Goal: Transaction & Acquisition: Book appointment/travel/reservation

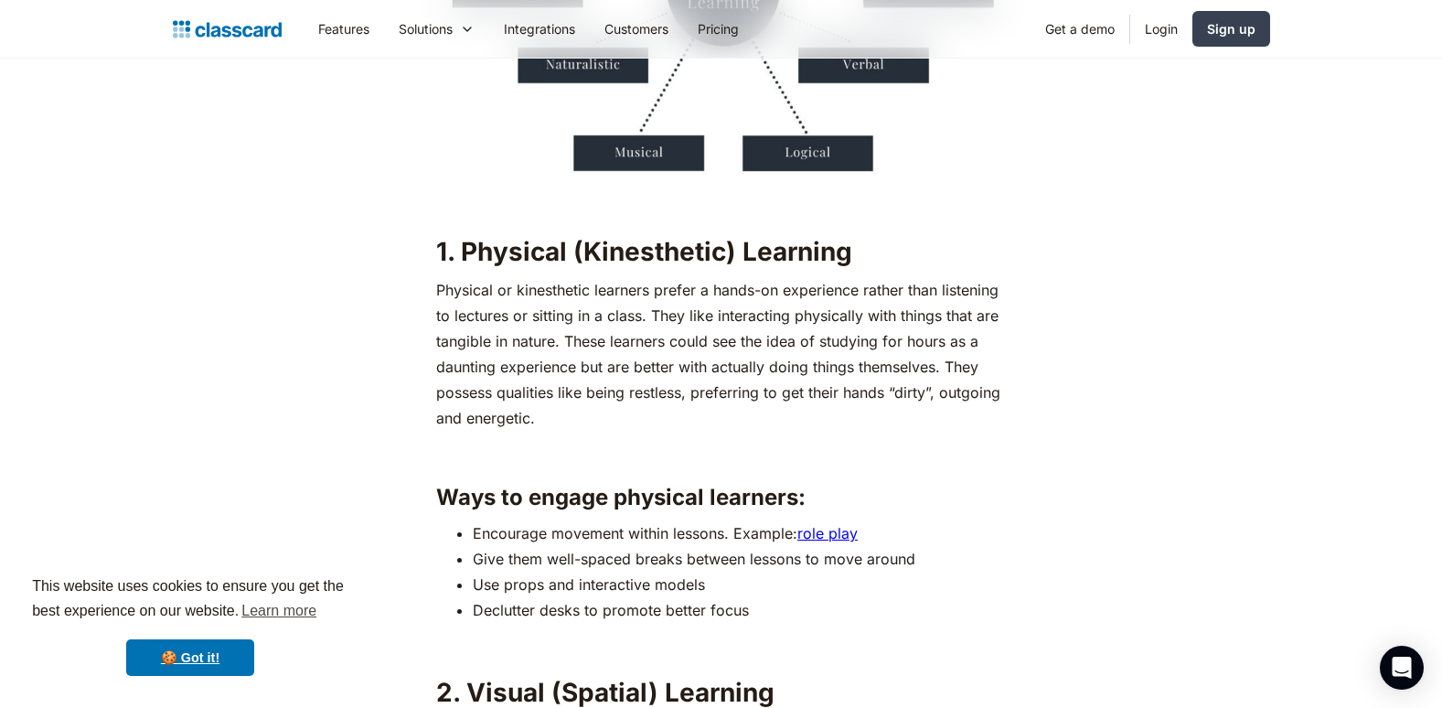
scroll to position [1738, 0]
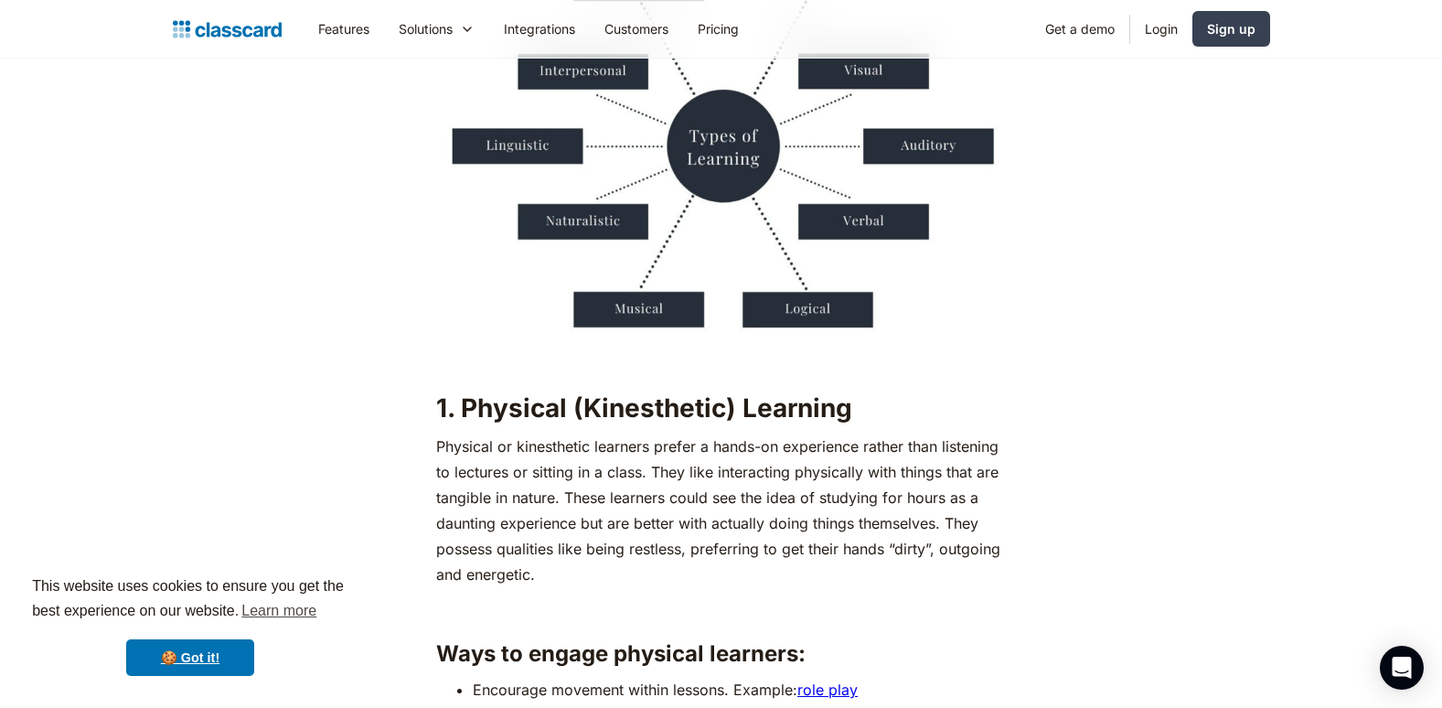
click at [941, 484] on p "Physical or kinesthetic learners prefer a hands-on experience rather than liste…" at bounding box center [721, 510] width 570 height 154
click at [779, 523] on p "Physical or kinesthetic learners prefer a hands-on experience rather than liste…" at bounding box center [721, 510] width 570 height 154
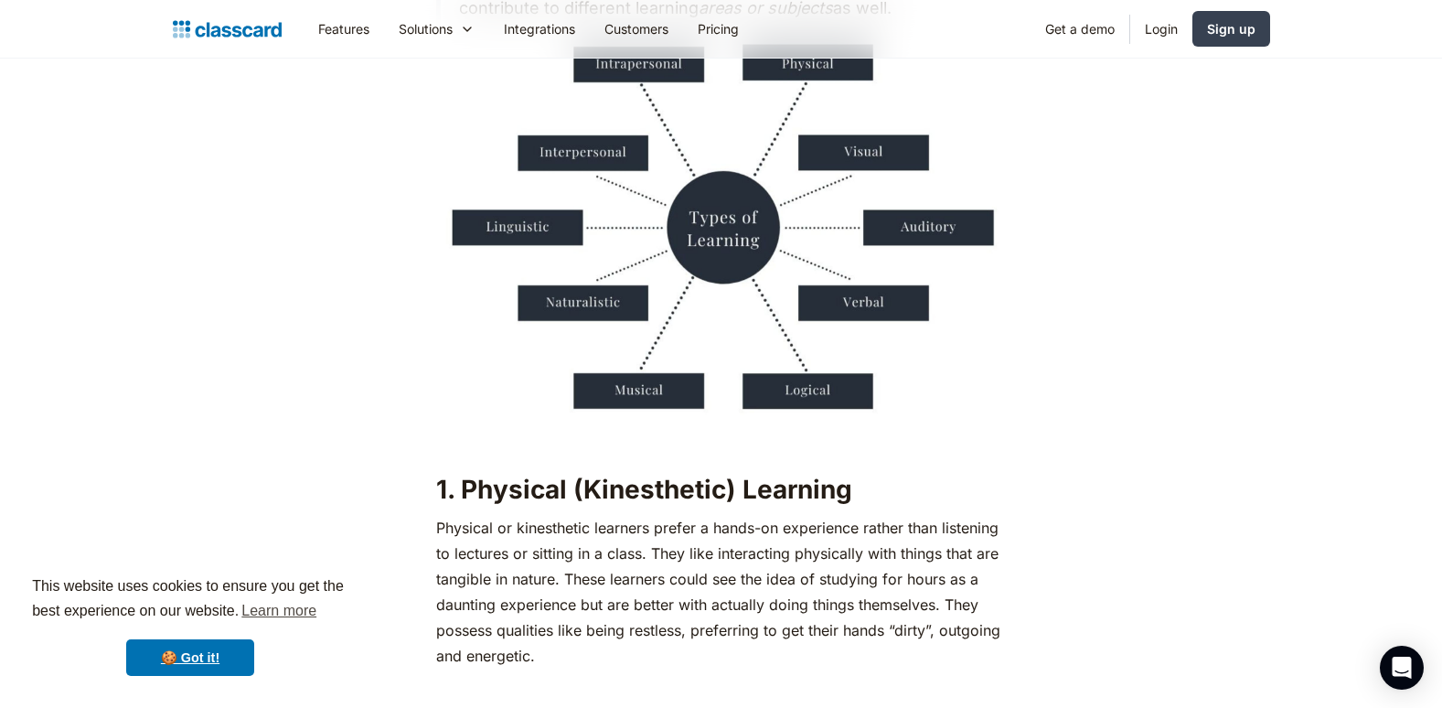
scroll to position [1616, 0]
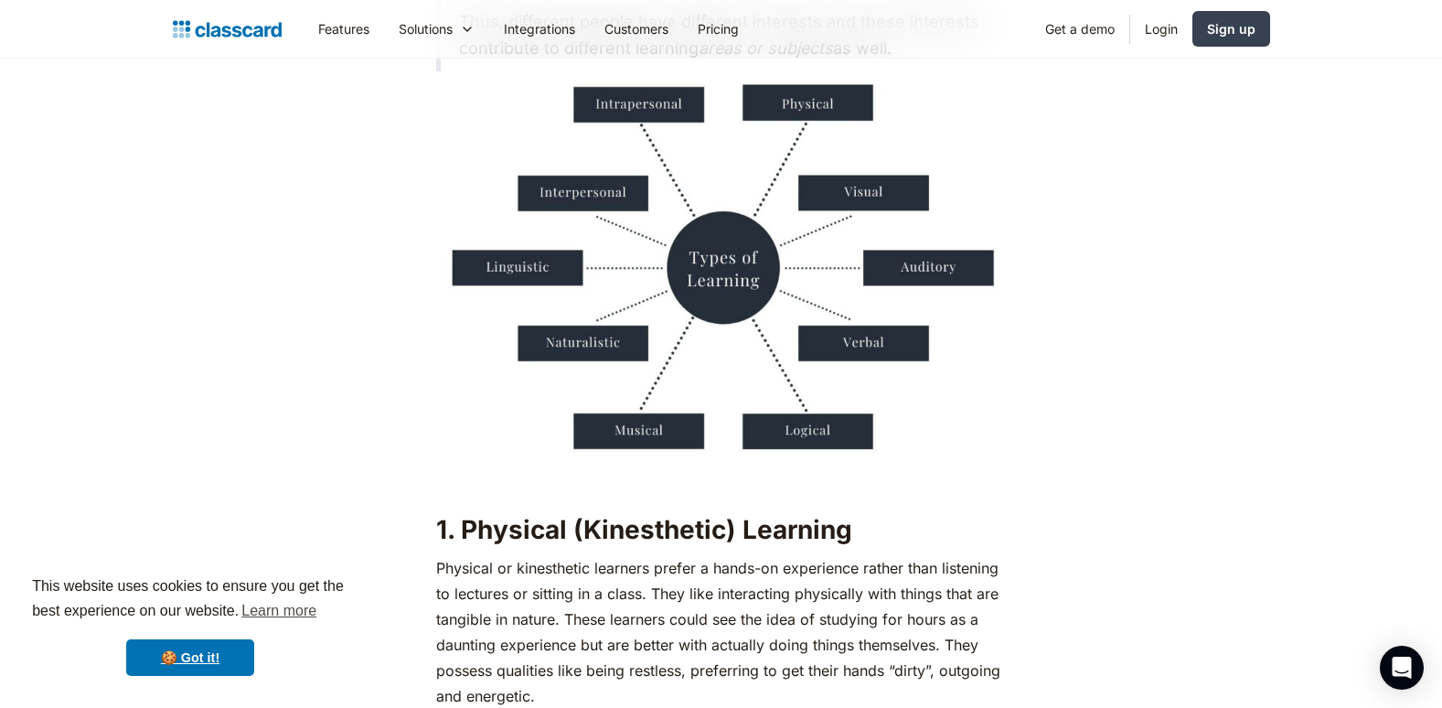
drag, startPoint x: 935, startPoint y: 5, endPoint x: 1161, endPoint y: 540, distance: 581.1
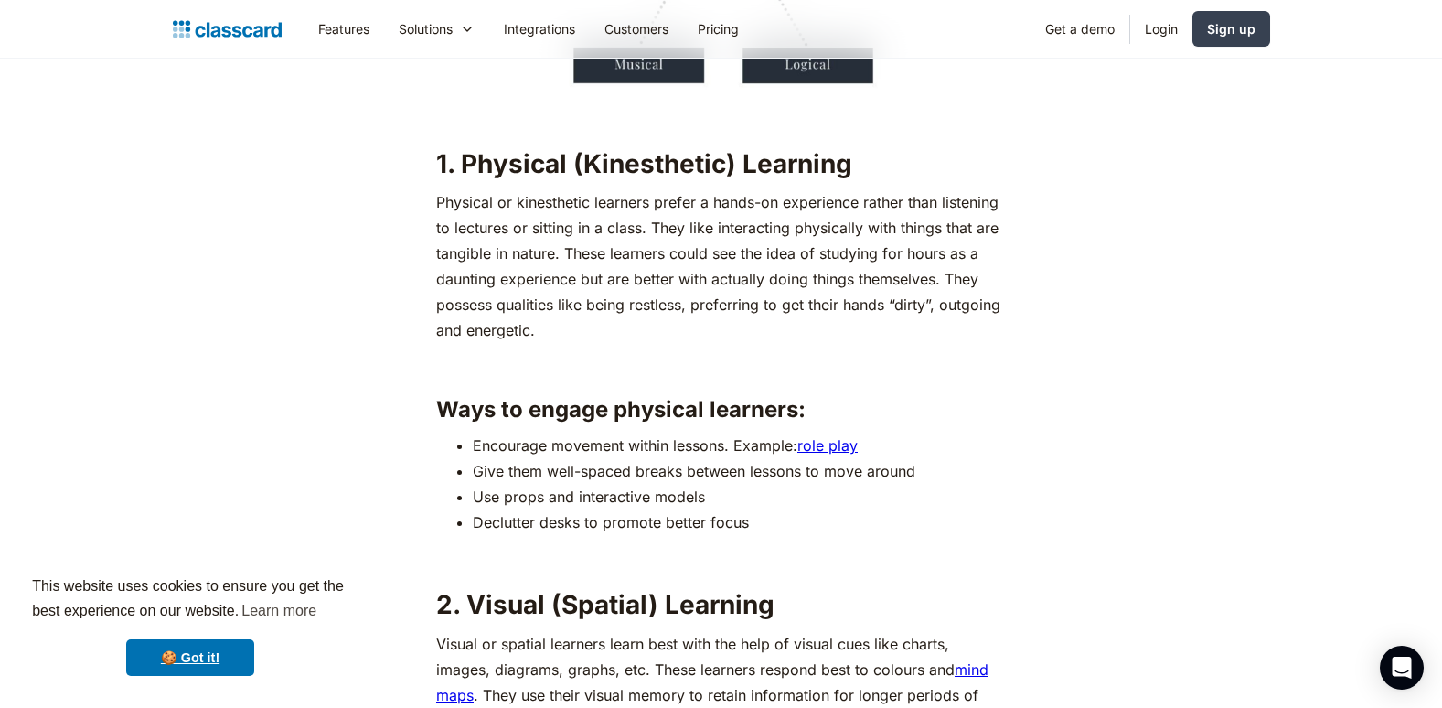
scroll to position [1890, 0]
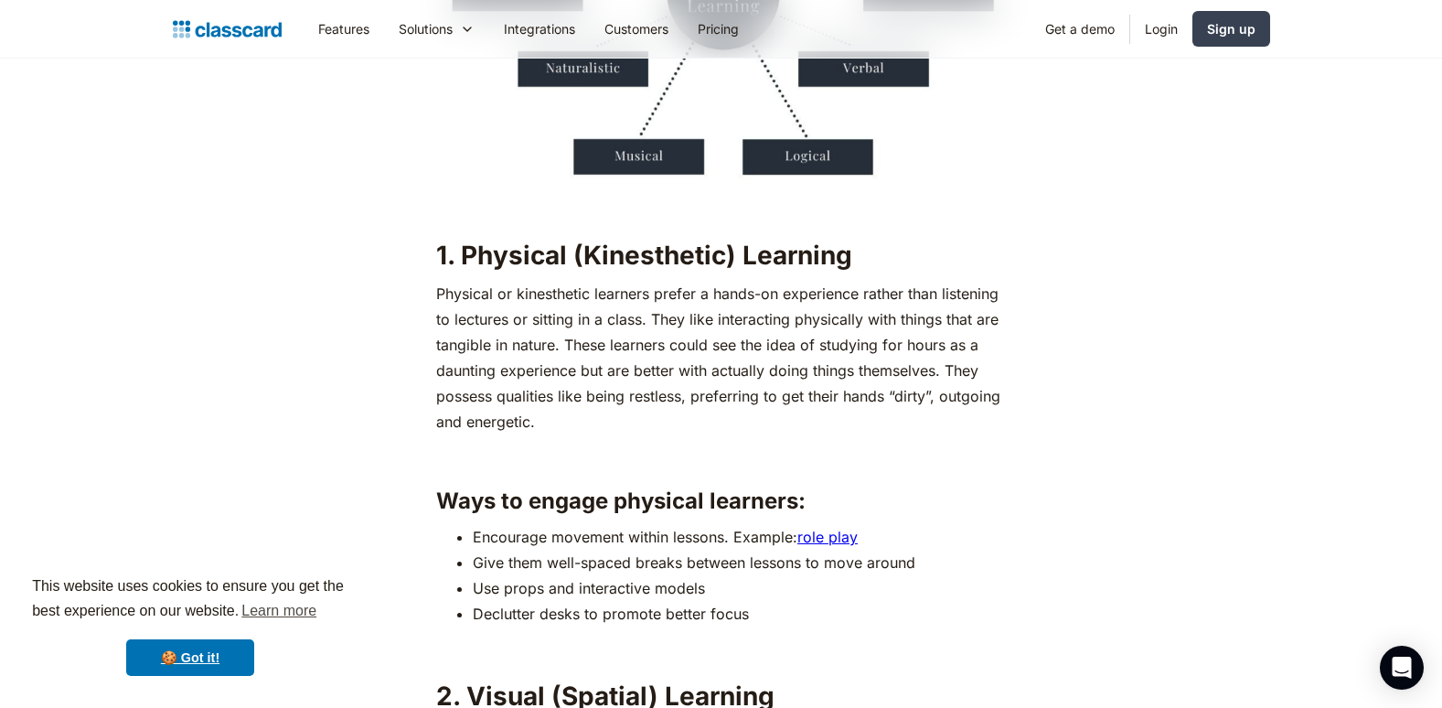
drag, startPoint x: 1128, startPoint y: 222, endPoint x: 884, endPoint y: 379, distance: 289.2
click at [884, 379] on p "Physical or kinesthetic learners prefer a hands-on experience rather than liste…" at bounding box center [721, 358] width 570 height 154
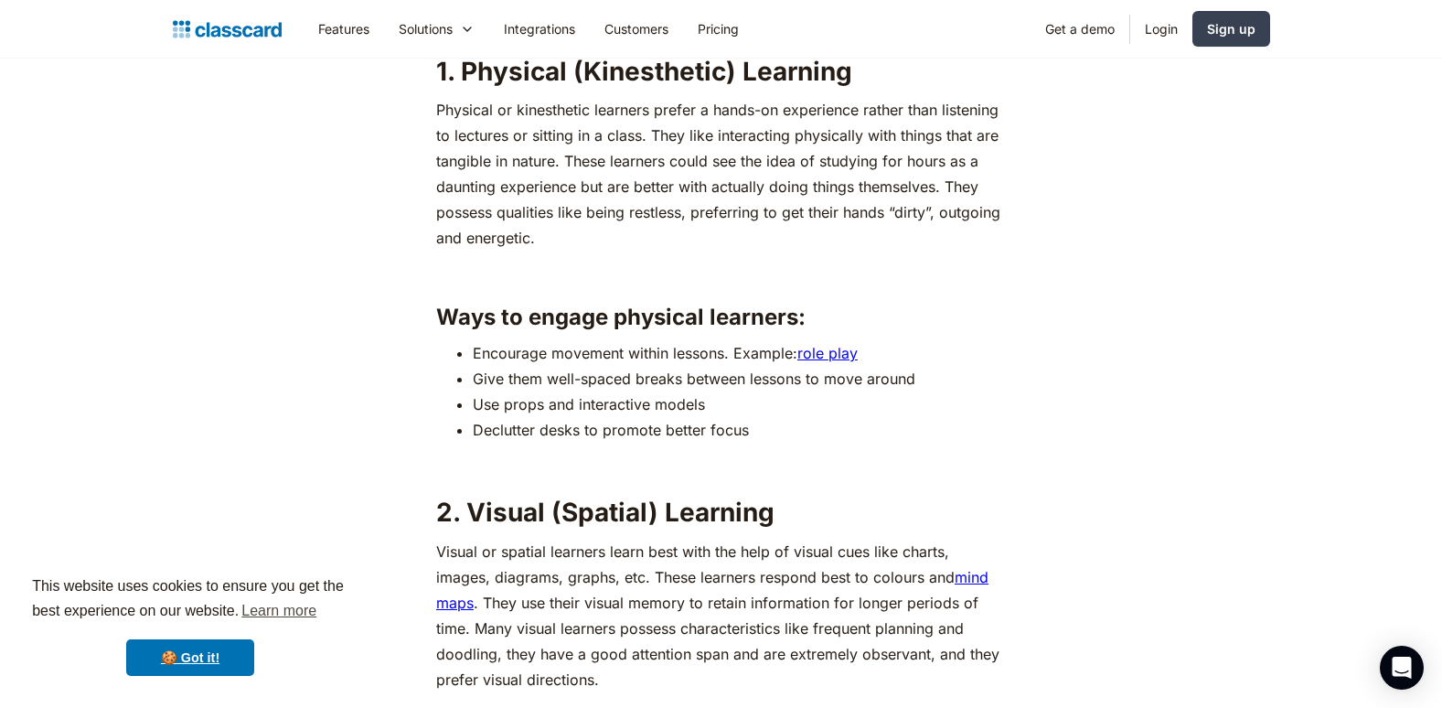
scroll to position [2073, 0]
click at [1119, 25] on link "Get a demo" at bounding box center [1080, 28] width 99 height 41
